Goal: Task Accomplishment & Management: Complete application form

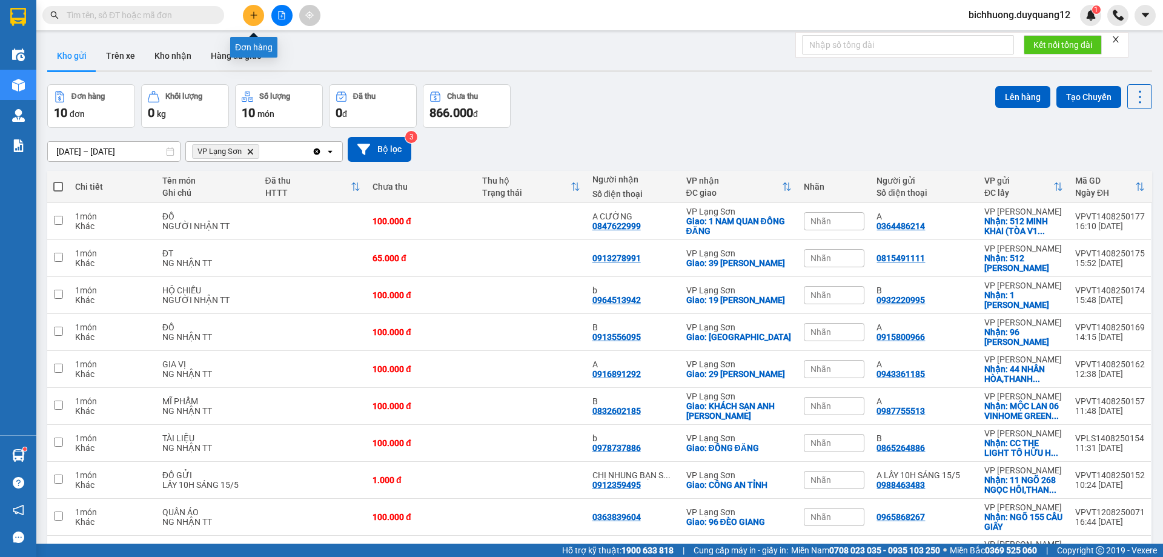
click at [254, 16] on icon "plus" at bounding box center [254, 15] width 8 height 8
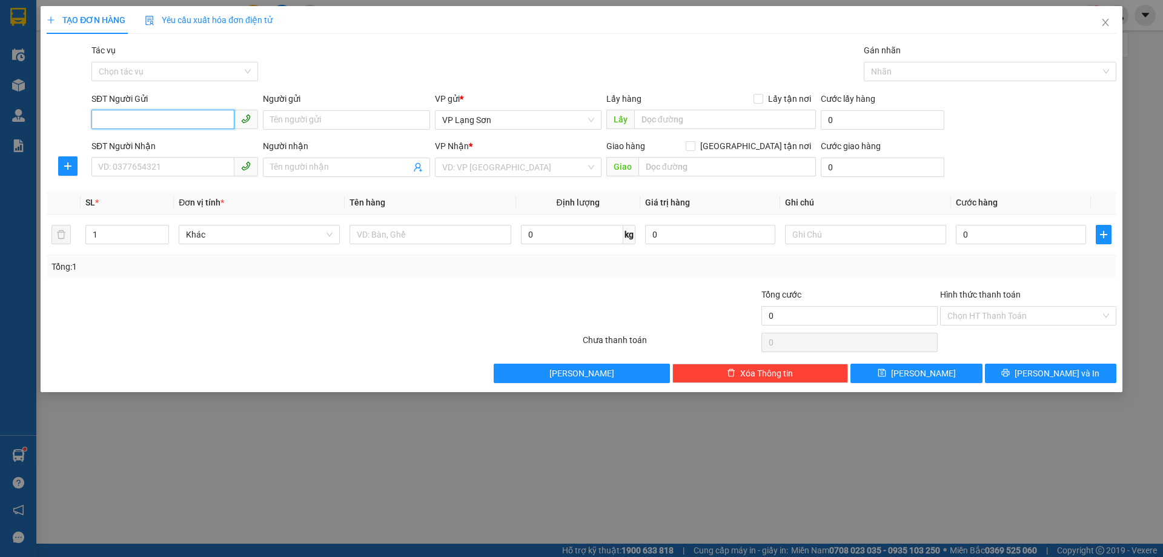
click at [103, 125] on input "SĐT Người Gửi" at bounding box center [162, 119] width 143 height 19
paste input "0849958866"
click at [102, 124] on input "0849958866" at bounding box center [162, 119] width 143 height 19
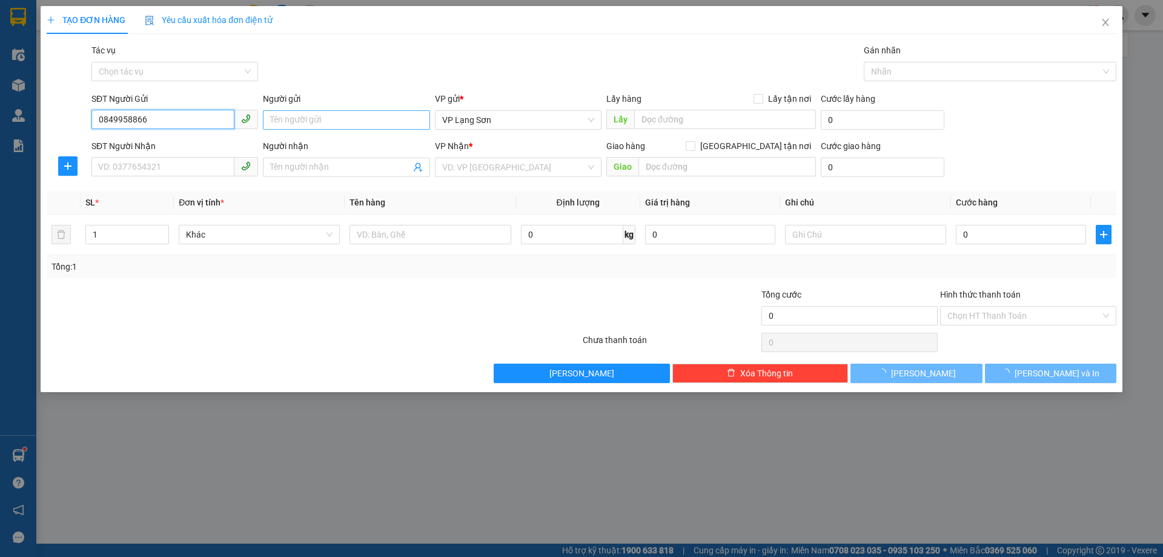
type input "0849958866"
click at [293, 118] on input "Người gửi" at bounding box center [346, 119] width 167 height 19
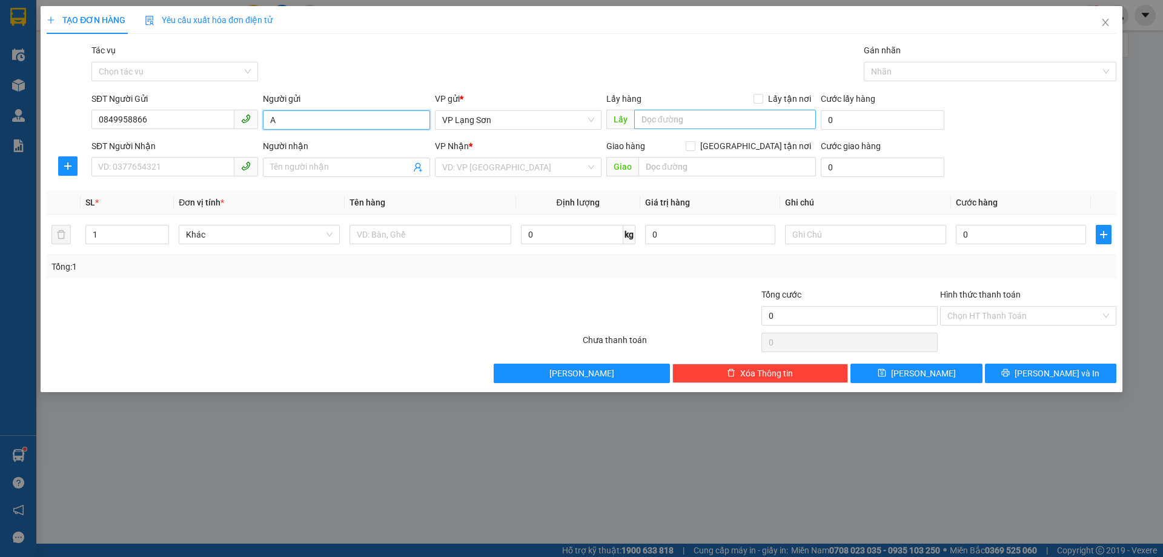
type input "A"
click at [663, 126] on input "text" at bounding box center [725, 119] width 182 height 19
type input "209 [PERSON_NAME]"
click at [755, 99] on div "Lấy hàng Lấy tận nơi" at bounding box center [711, 98] width 210 height 13
click at [516, 174] on input "search" at bounding box center [514, 167] width 144 height 18
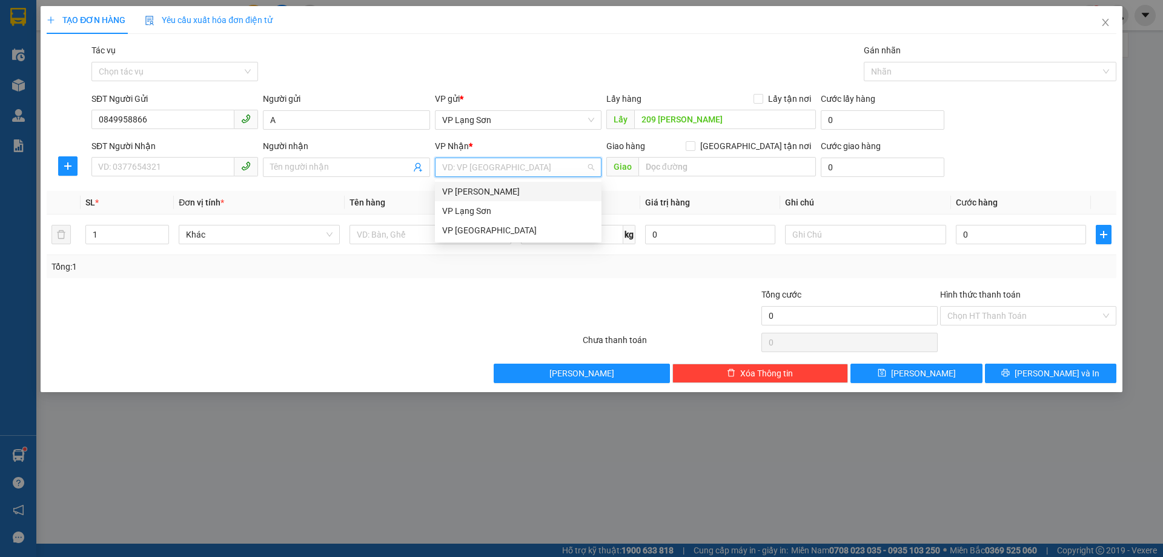
drag, startPoint x: 480, startPoint y: 192, endPoint x: 349, endPoint y: 188, distance: 131.5
click at [477, 192] on div "VP [PERSON_NAME]" at bounding box center [518, 191] width 152 height 13
click at [303, 173] on input "Người nhận" at bounding box center [340, 167] width 140 height 13
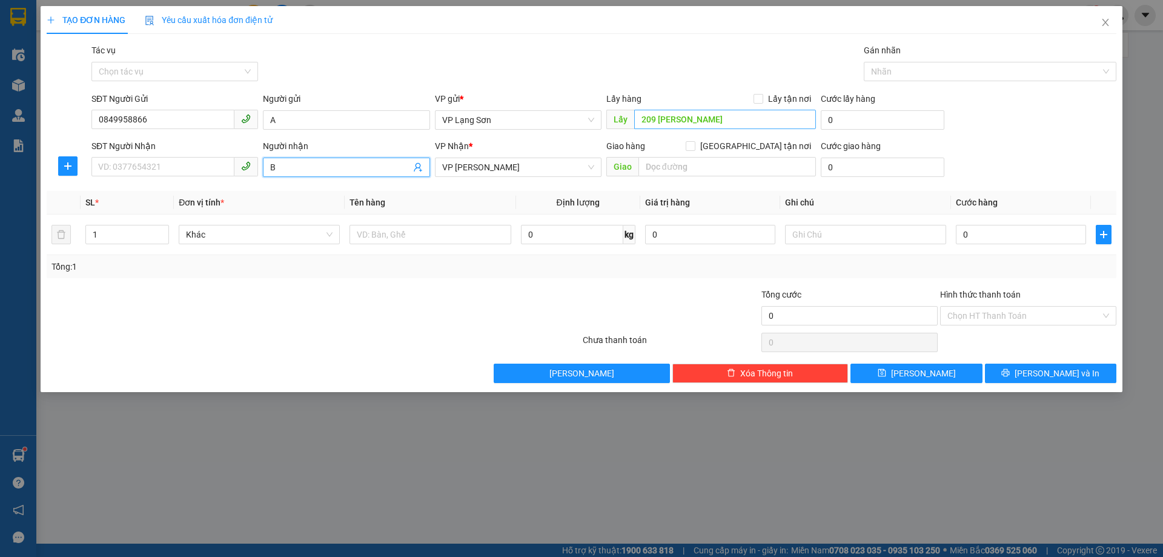
type input "B"
click at [694, 144] on input "[GEOGRAPHIC_DATA] tận nơi" at bounding box center [690, 145] width 8 height 8
checkbox input "true"
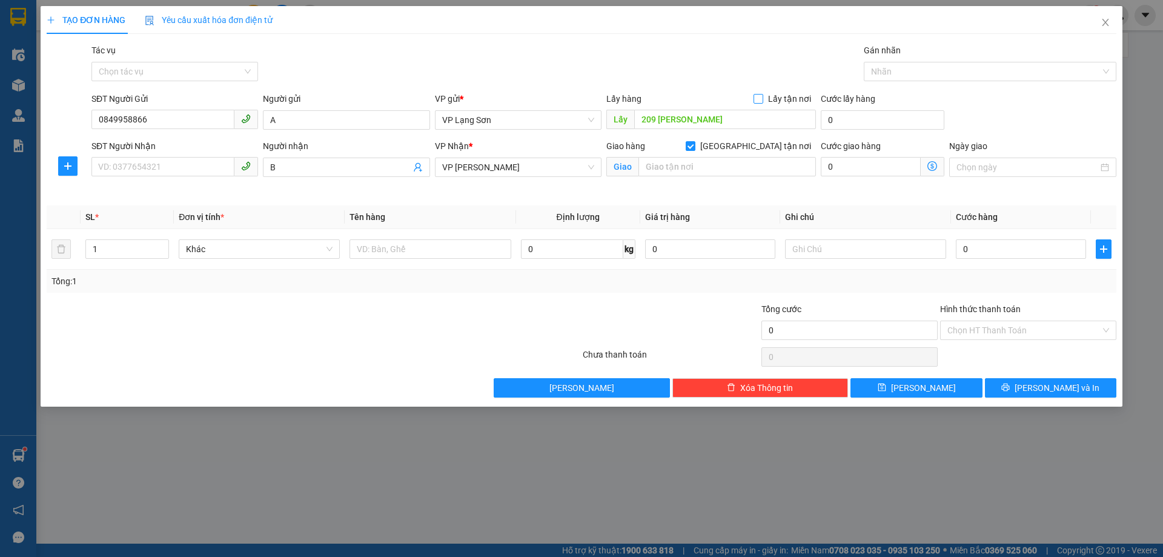
drag, startPoint x: 758, startPoint y: 103, endPoint x: 783, endPoint y: 101, distance: 24.3
click at [758, 102] on span at bounding box center [759, 99] width 10 height 10
click at [758, 102] on input "Lấy tận nơi" at bounding box center [758, 98] width 8 height 8
checkbox input "true"
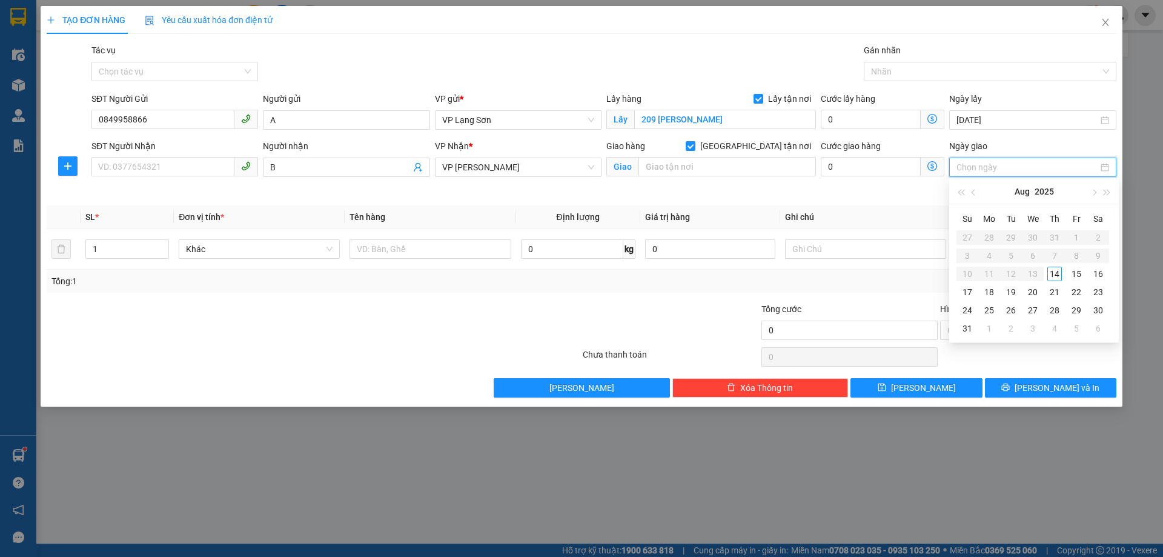
click at [1007, 173] on input "Ngày giao" at bounding box center [1026, 167] width 141 height 13
type input "[DATE]"
drag, startPoint x: 1060, startPoint y: 274, endPoint x: 899, endPoint y: 247, distance: 163.4
click at [1059, 274] on div "14" at bounding box center [1054, 274] width 15 height 15
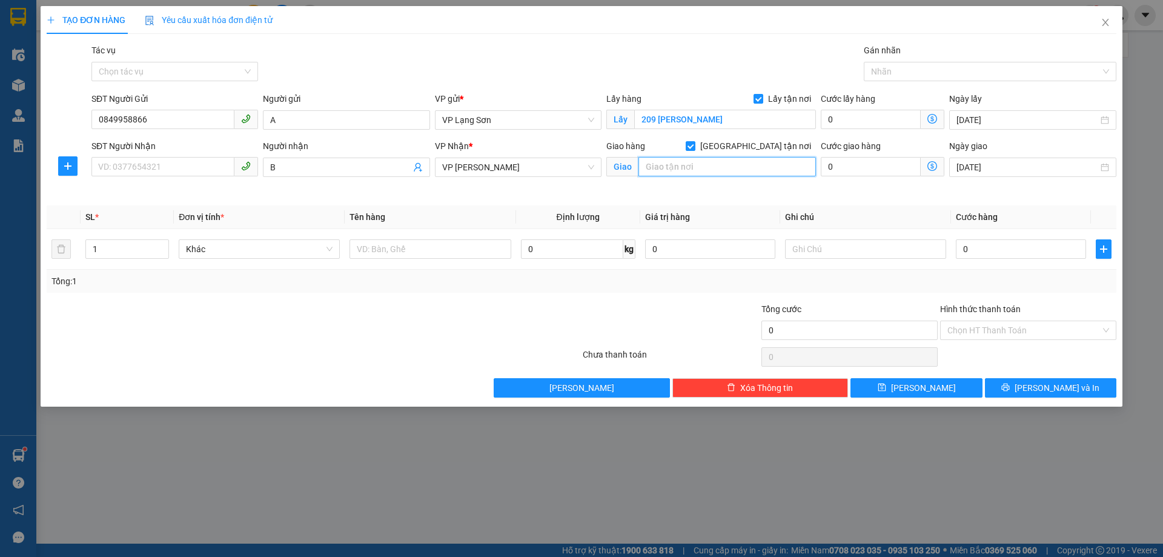
click at [659, 167] on input "text" at bounding box center [726, 166] width 177 height 19
type input "84 C [PERSON_NAME]"
click at [165, 171] on input "SĐT Người Nhận" at bounding box center [162, 166] width 143 height 19
drag, startPoint x: 970, startPoint y: 238, endPoint x: 973, endPoint y: 244, distance: 6.8
click at [970, 239] on div "0" at bounding box center [1021, 249] width 130 height 24
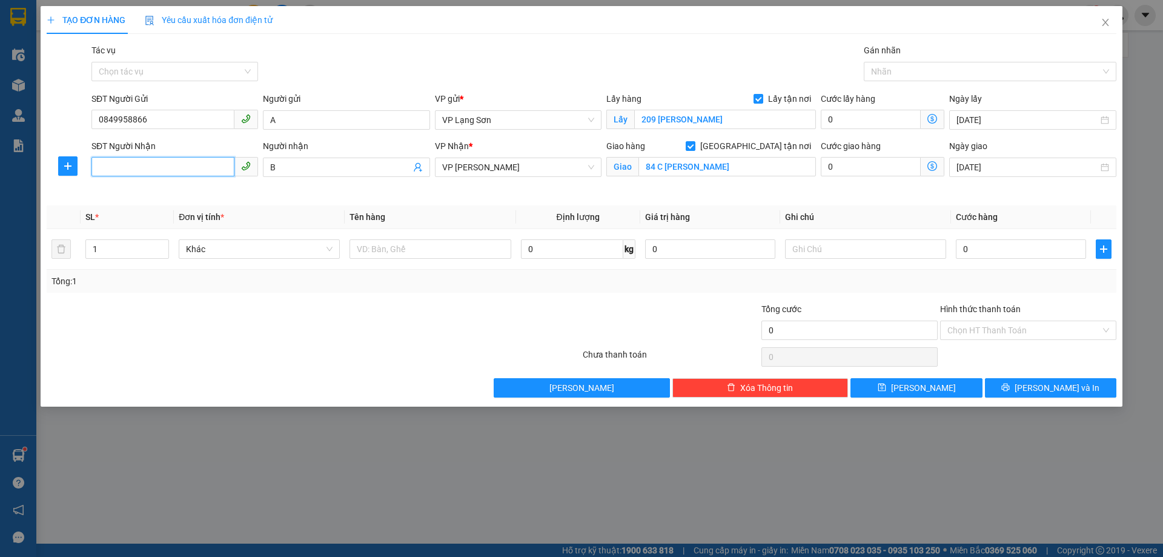
click at [118, 161] on input "SĐT Người Nhận" at bounding box center [162, 166] width 143 height 19
type input "0931347687"
click at [1002, 245] on input "0" at bounding box center [1021, 248] width 130 height 19
type input "1"
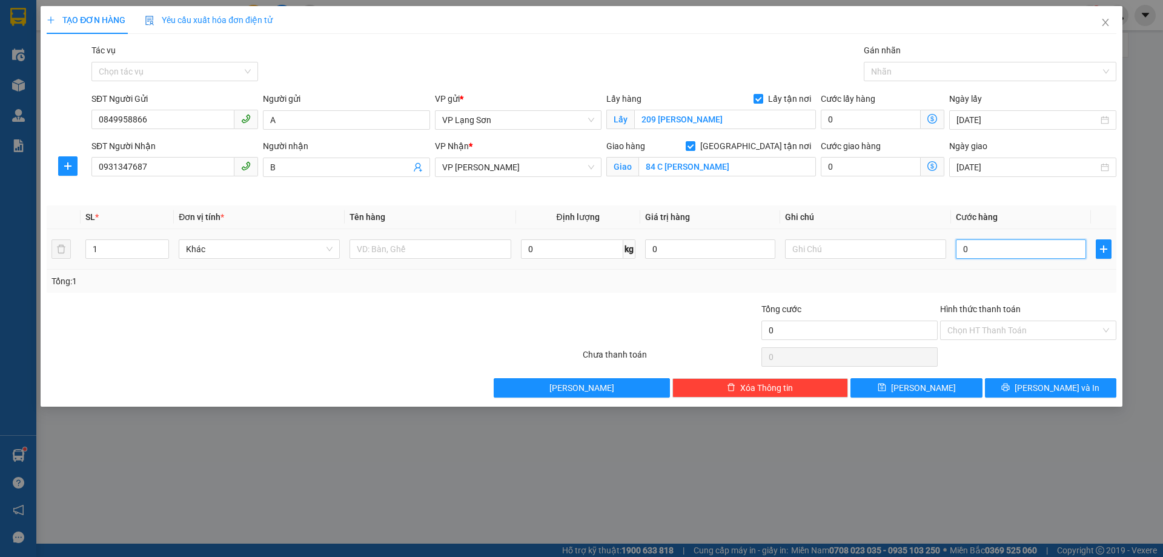
type input "1"
type input "10"
type input "100"
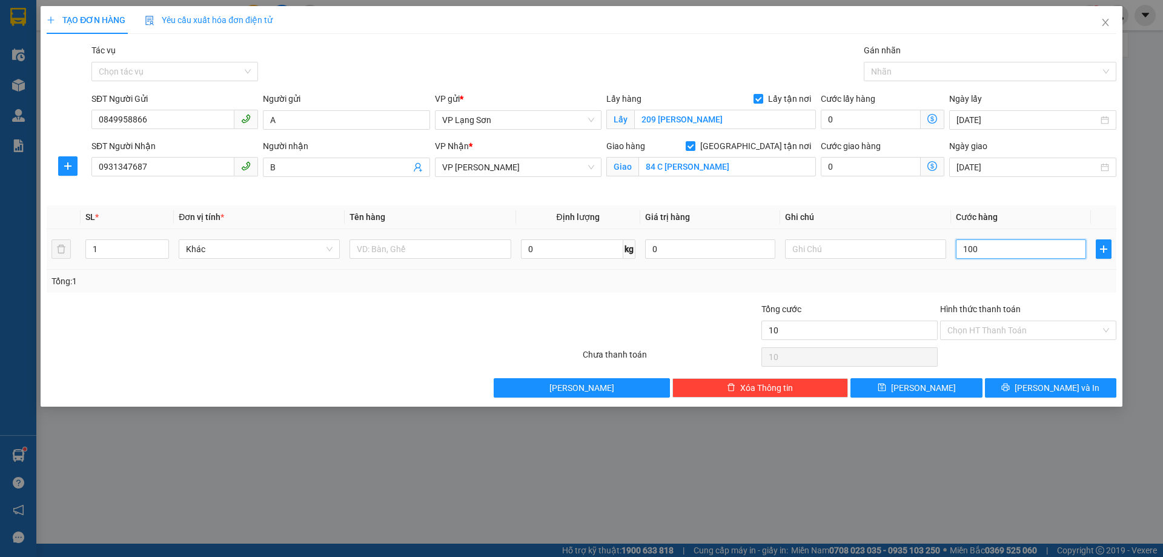
type input "100"
type input "1.000"
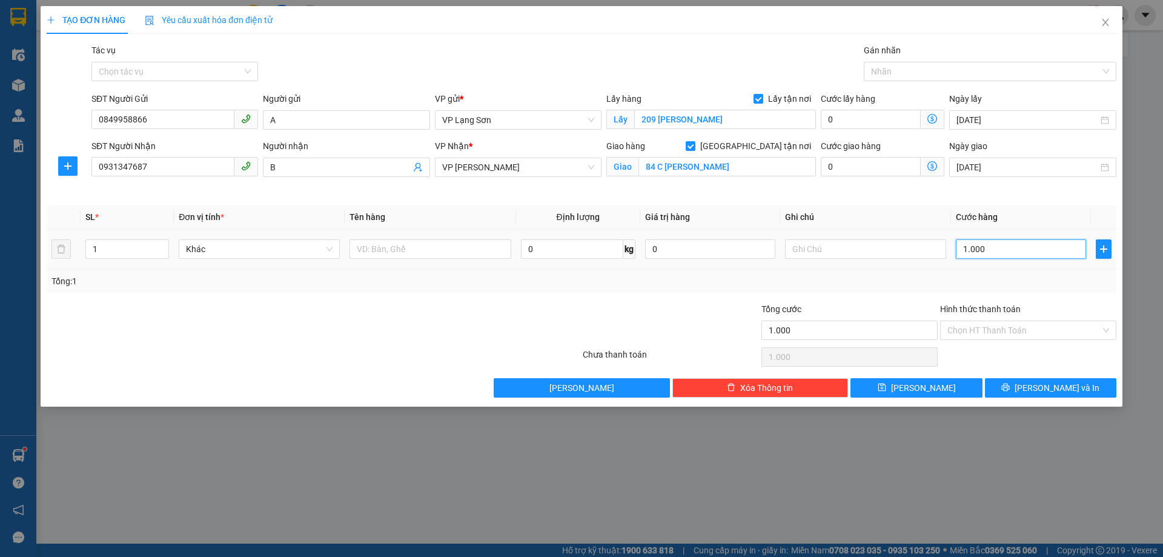
type input "10.000"
type input "100.000"
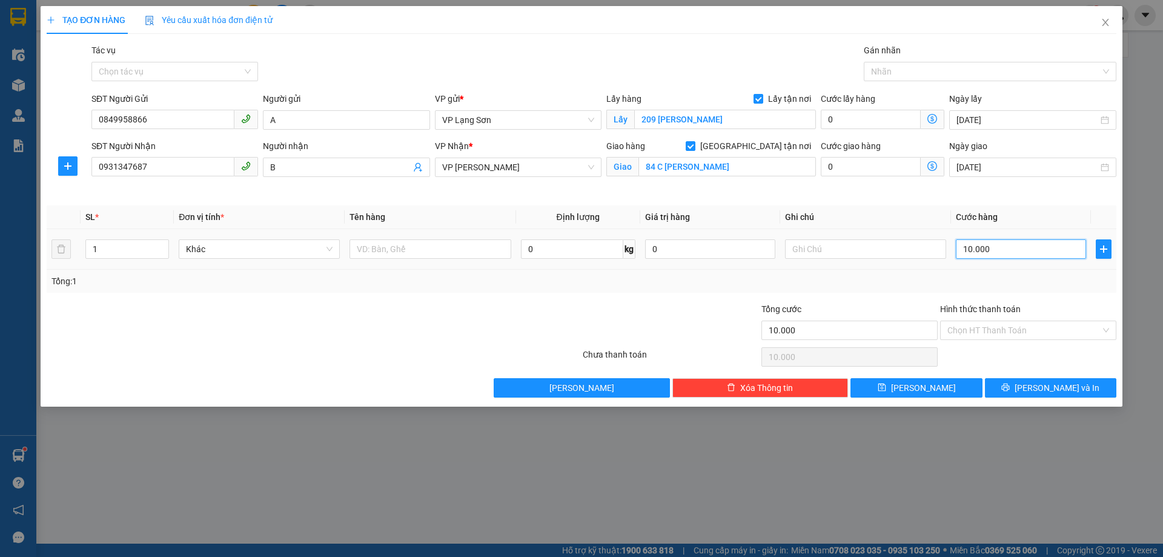
type input "100.000"
drag, startPoint x: 820, startPoint y: 254, endPoint x: 813, endPoint y: 252, distance: 6.9
click at [819, 254] on input "text" at bounding box center [865, 248] width 161 height 19
type input "NGƯỜI NHẬN TT"
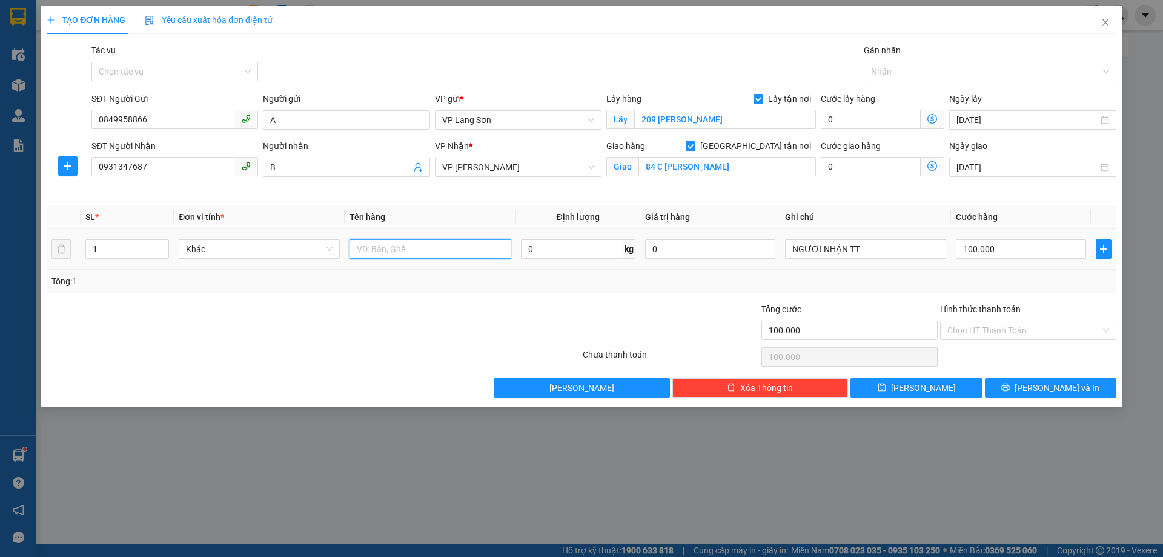
click at [357, 254] on input "text" at bounding box center [429, 248] width 161 height 19
type input "D"
type input "ĐỒ TÀI LIỆU"
click at [926, 393] on span "[PERSON_NAME]" at bounding box center [923, 387] width 65 height 13
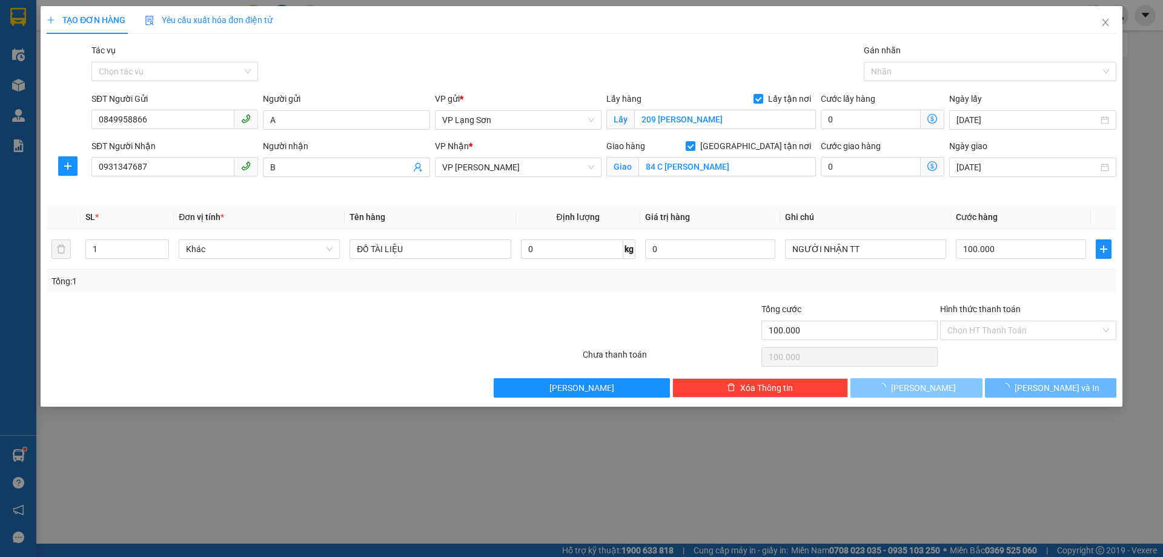
checkbox input "false"
type input "0"
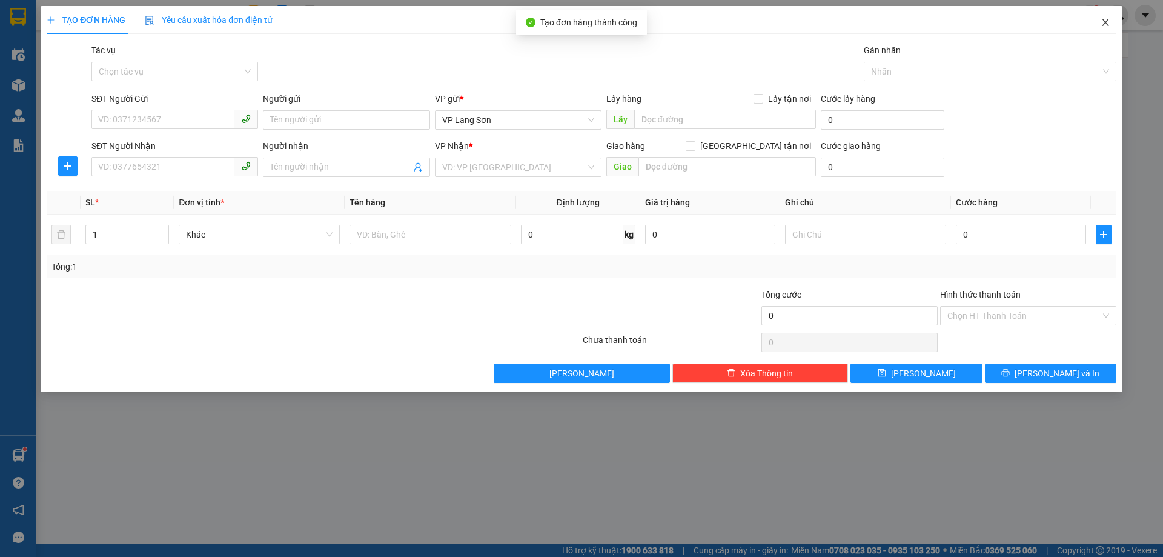
click at [1107, 24] on icon "close" at bounding box center [1106, 23] width 10 height 10
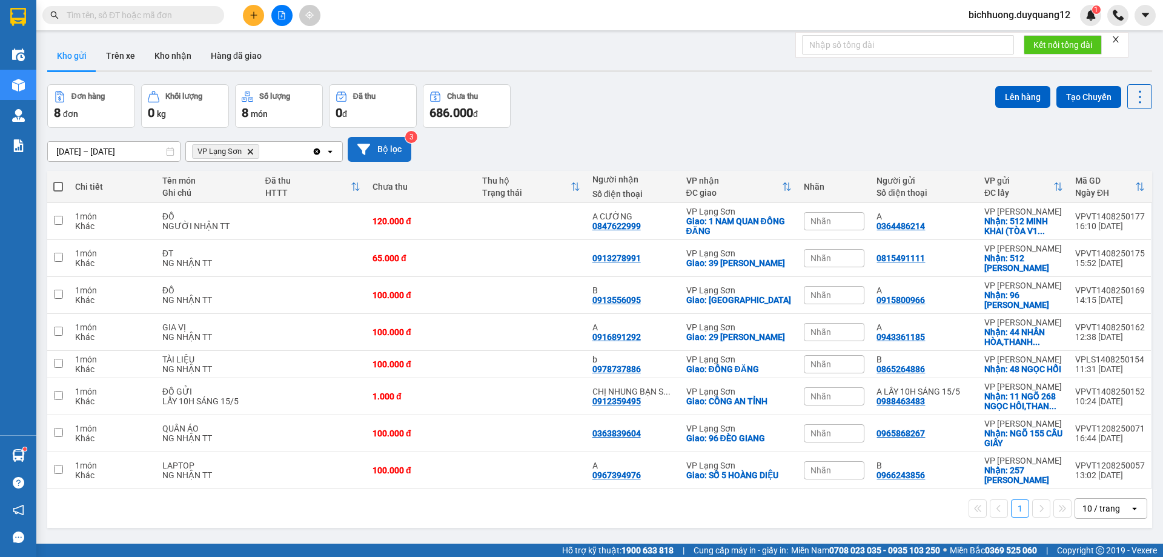
click at [383, 153] on button "Bộ lọc" at bounding box center [380, 149] width 64 height 25
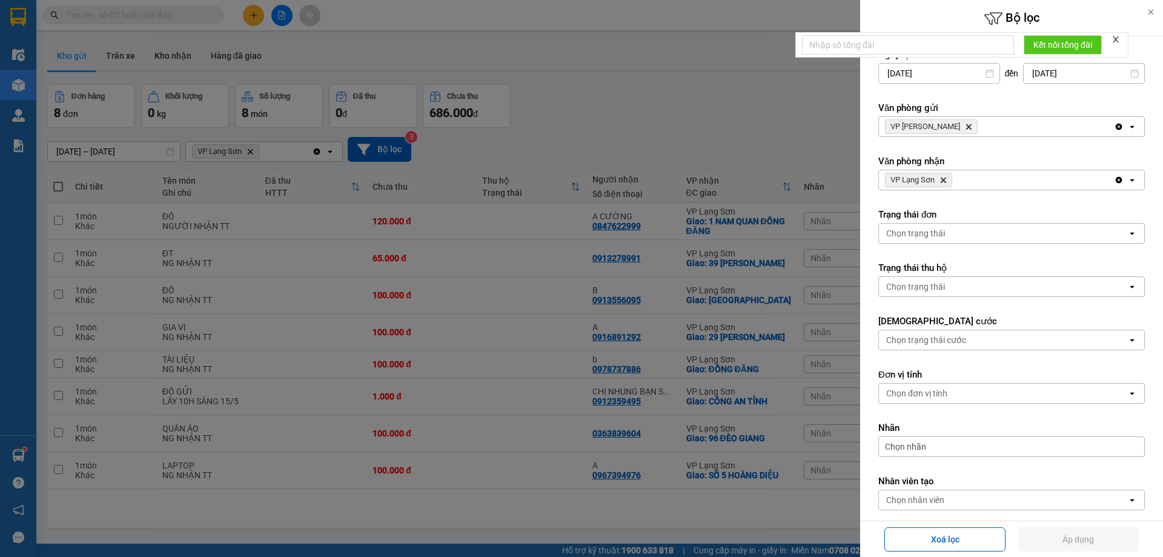
click at [965, 127] on icon "Delete" at bounding box center [968, 126] width 7 height 7
click at [950, 127] on div "Chọn văn phòng" at bounding box center [1003, 126] width 248 height 19
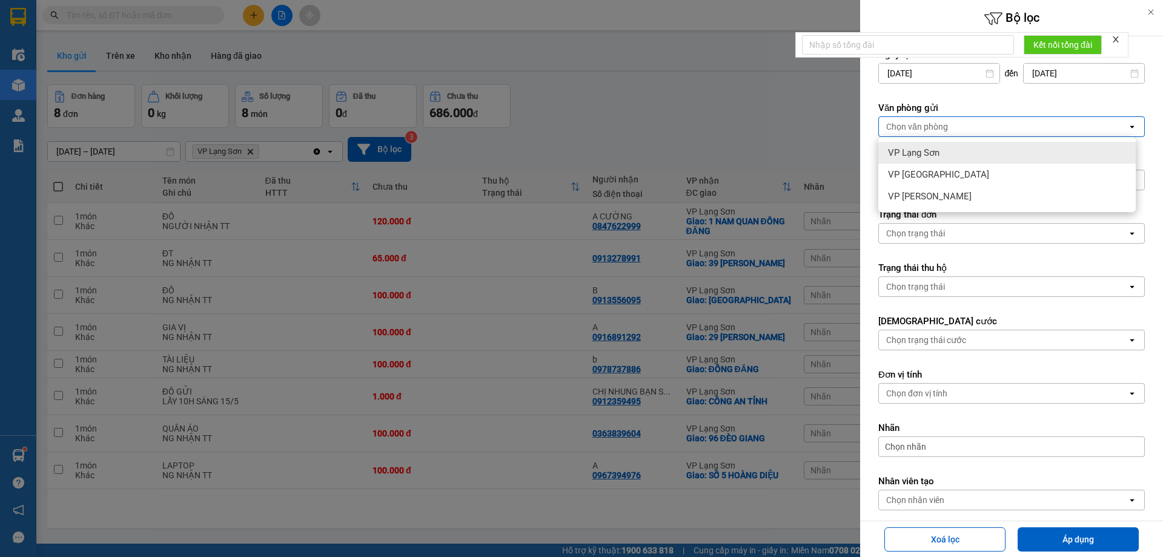
click at [943, 152] on div "VP Lạng Sơn" at bounding box center [1006, 153] width 257 height 22
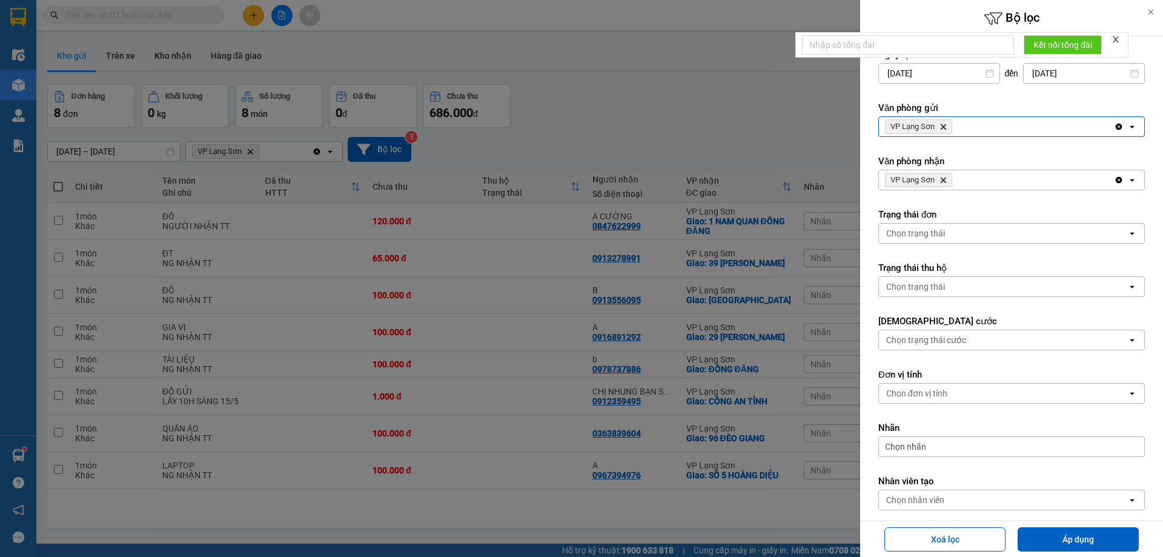
click at [942, 182] on icon "Delete" at bounding box center [942, 179] width 7 height 7
click at [949, 182] on div "Chọn văn phòng" at bounding box center [1003, 179] width 248 height 19
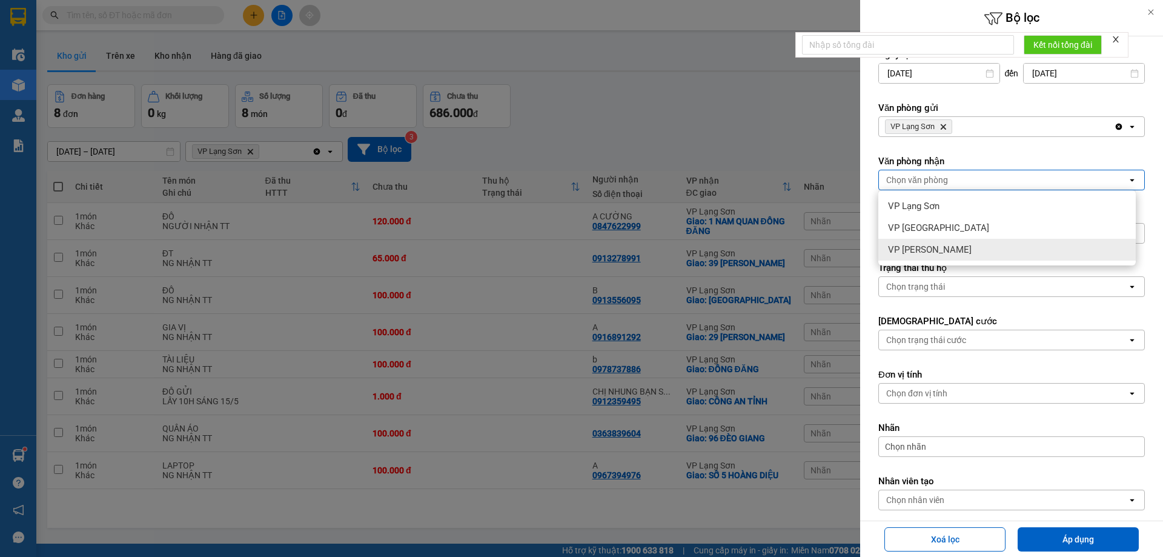
click at [939, 253] on span "VP [PERSON_NAME]" at bounding box center [930, 249] width 84 height 12
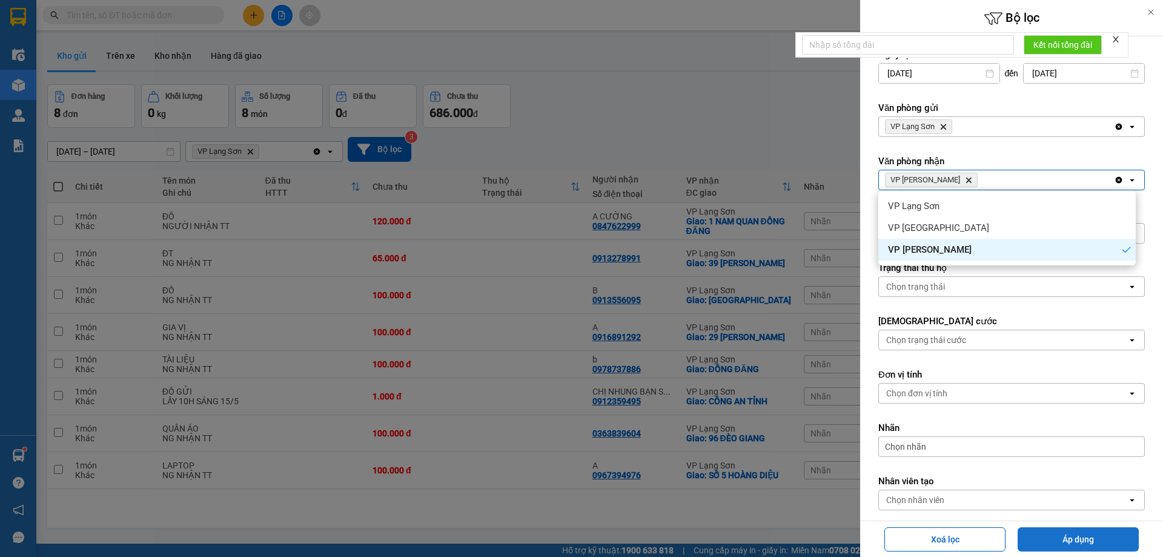
click at [1062, 537] on button "Áp dụng" at bounding box center [1078, 539] width 121 height 24
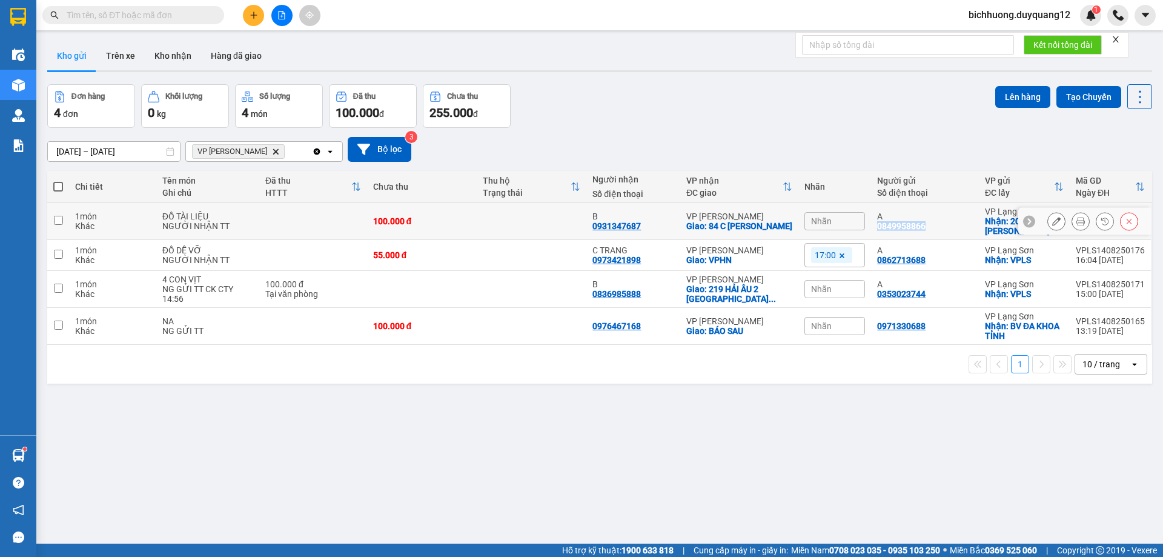
drag, startPoint x: 872, startPoint y: 227, endPoint x: 931, endPoint y: 230, distance: 58.8
click at [931, 230] on td "A 0849958866" at bounding box center [925, 221] width 108 height 37
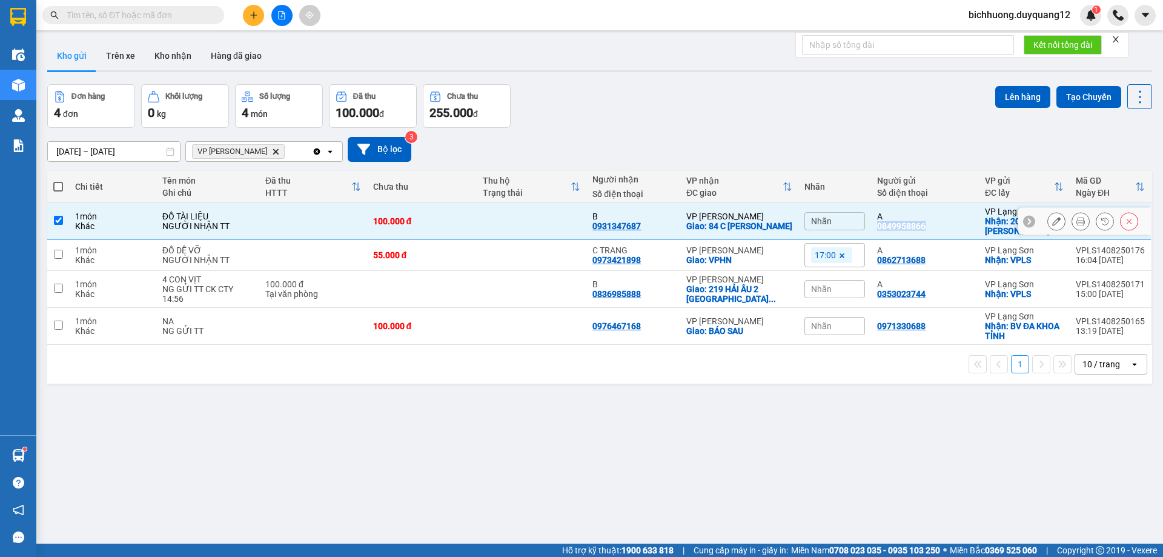
copy div "0849958866"
click at [63, 220] on td at bounding box center [58, 221] width 22 height 37
checkbox input "false"
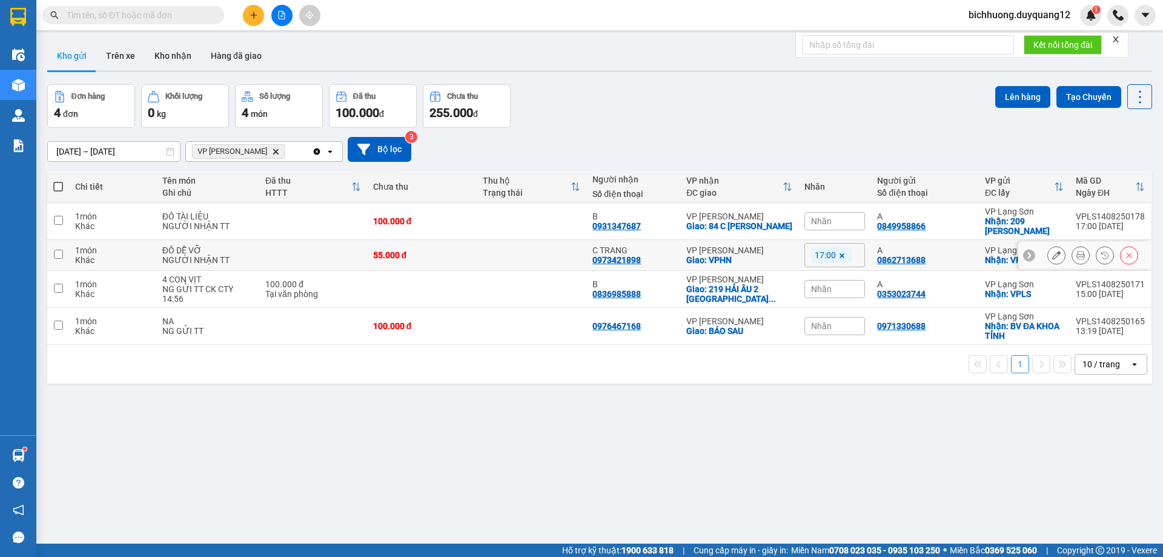
drag, startPoint x: 58, startPoint y: 254, endPoint x: 190, endPoint y: 237, distance: 133.1
click at [64, 254] on td at bounding box center [58, 255] width 22 height 31
checkbox input "true"
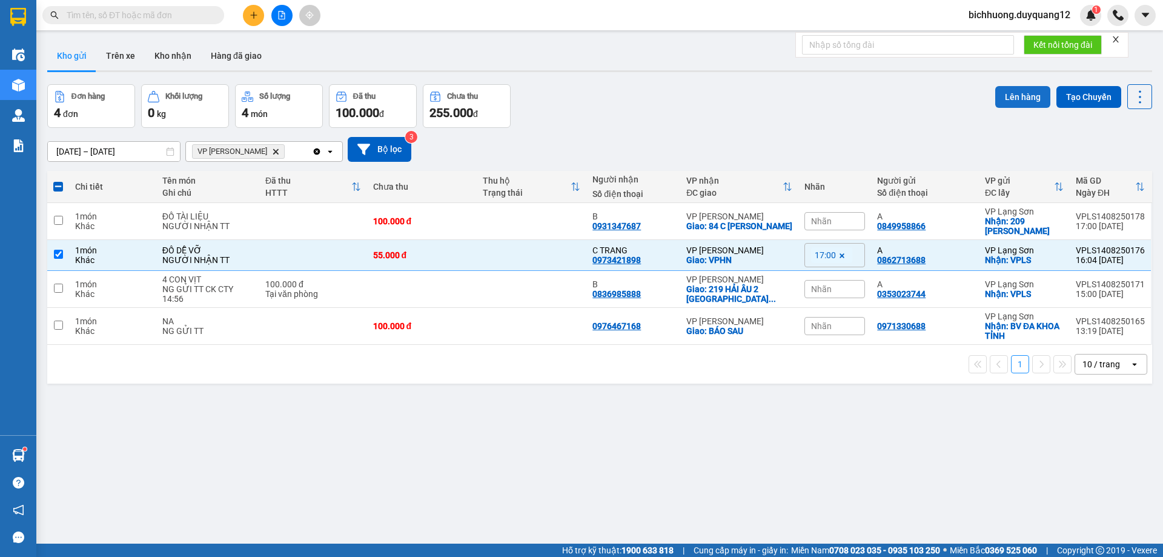
click at [1002, 94] on button "Lên hàng" at bounding box center [1022, 97] width 55 height 22
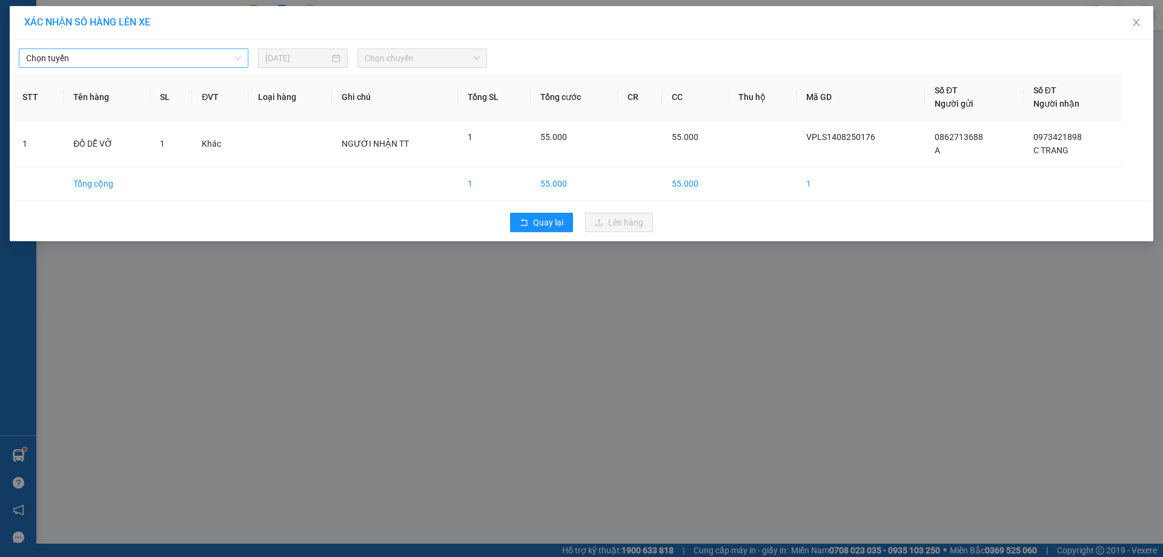
click at [237, 63] on span "Chọn tuyến" at bounding box center [133, 58] width 215 height 18
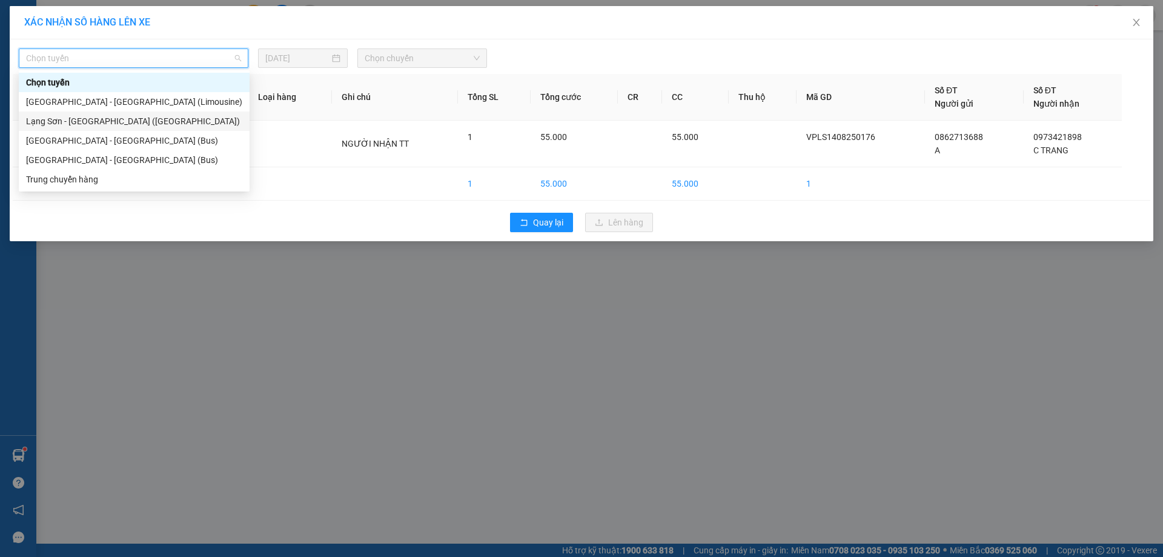
click at [118, 121] on div "Lạng Sơn - [GEOGRAPHIC_DATA] ([GEOGRAPHIC_DATA])" at bounding box center [134, 120] width 216 height 13
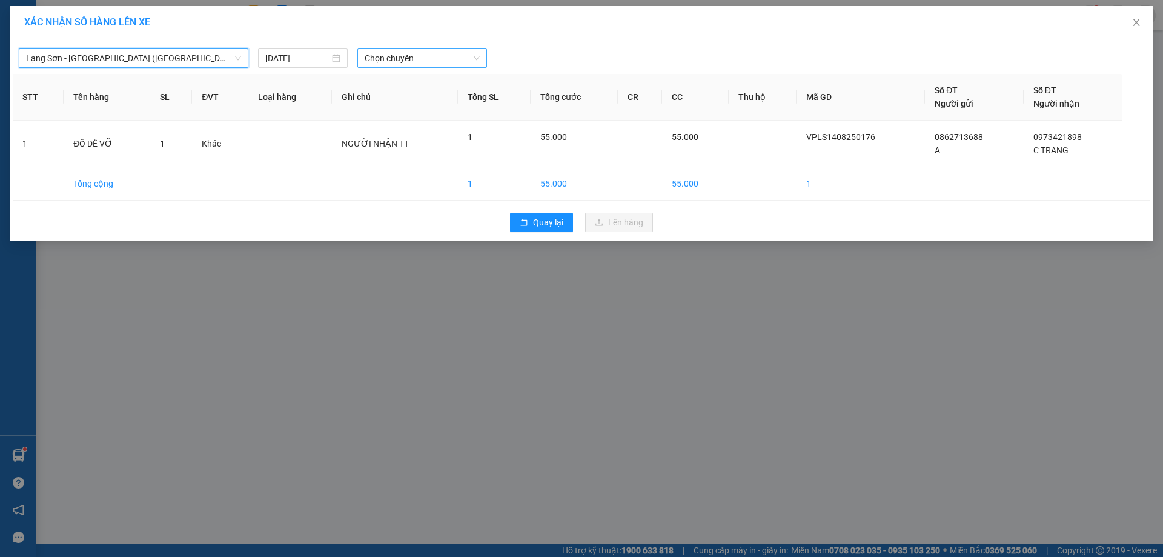
click at [465, 63] on span "Chọn chuyến" at bounding box center [422, 58] width 115 height 18
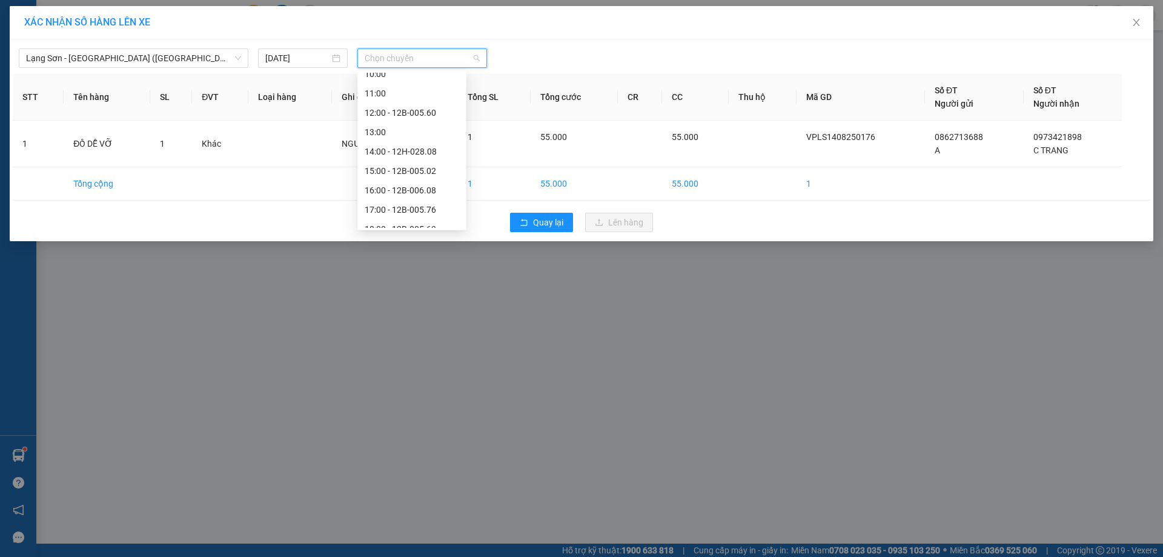
scroll to position [146, 0]
click at [409, 207] on div "17:00 - 12B-005.76" at bounding box center [412, 207] width 94 height 13
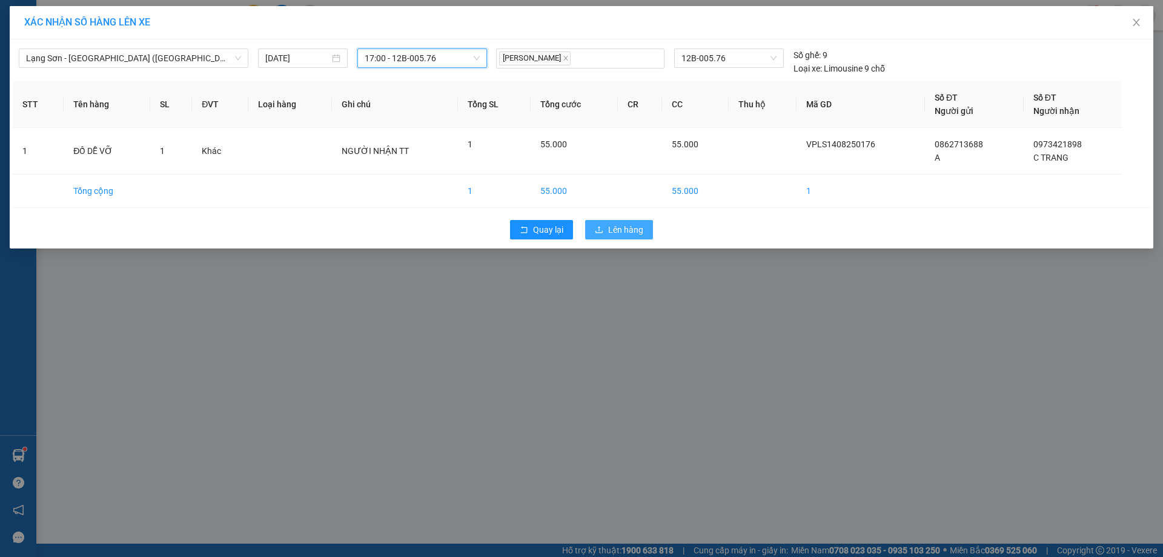
drag, startPoint x: 610, startPoint y: 228, endPoint x: 619, endPoint y: 228, distance: 9.1
click at [614, 228] on span "Lên hàng" at bounding box center [625, 229] width 35 height 13
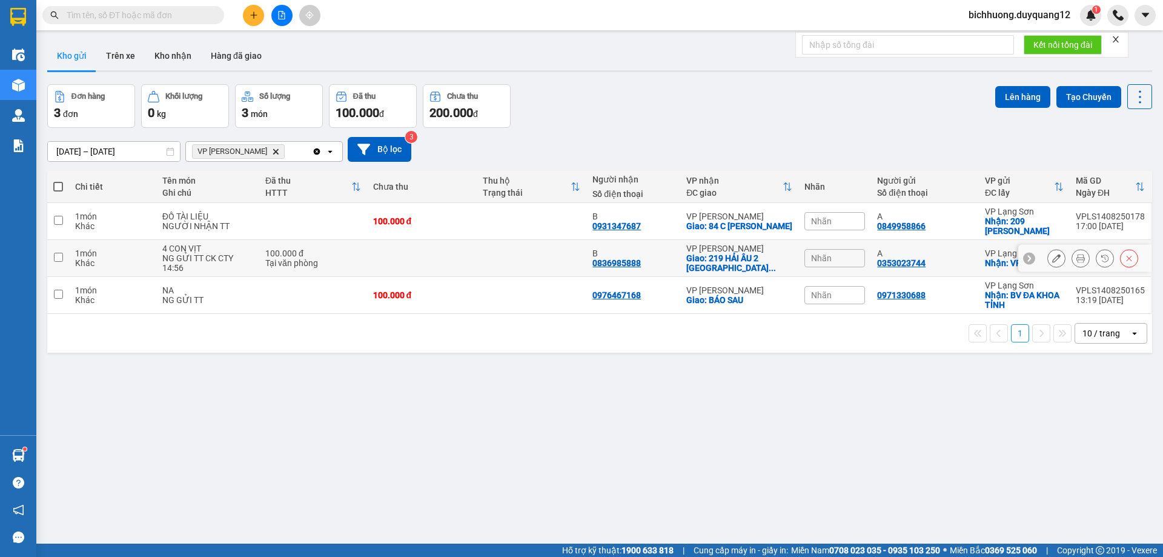
drag, startPoint x: 57, startPoint y: 259, endPoint x: 223, endPoint y: 277, distance: 167.0
click at [59, 259] on input "checkbox" at bounding box center [58, 257] width 9 height 9
checkbox input "true"
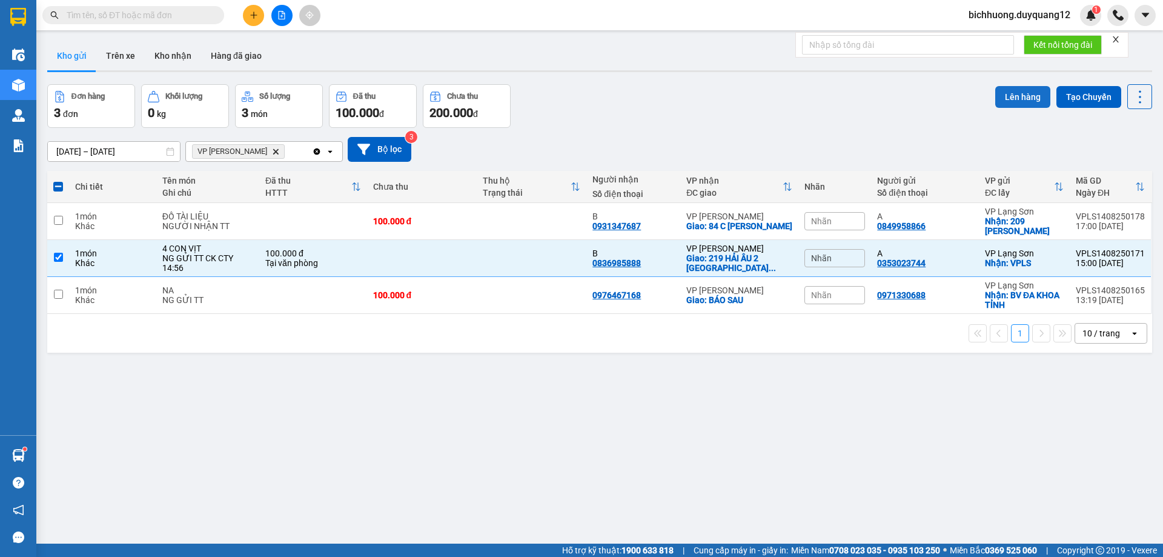
click at [1009, 98] on button "Lên hàng" at bounding box center [1022, 97] width 55 height 22
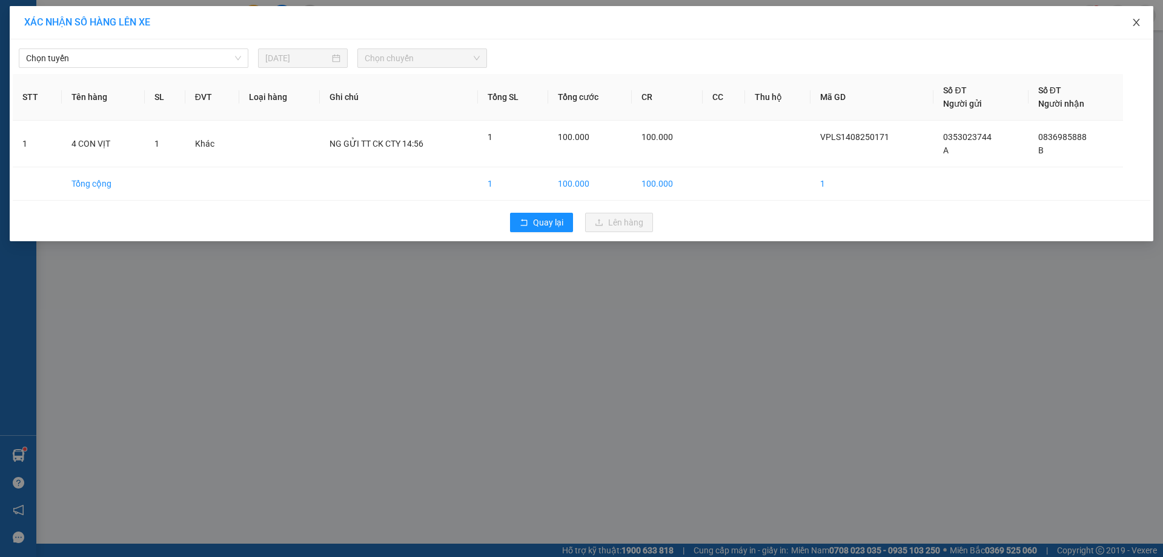
click at [1136, 19] on icon "close" at bounding box center [1136, 23] width 10 height 10
